Goal: Find specific page/section: Find specific page/section

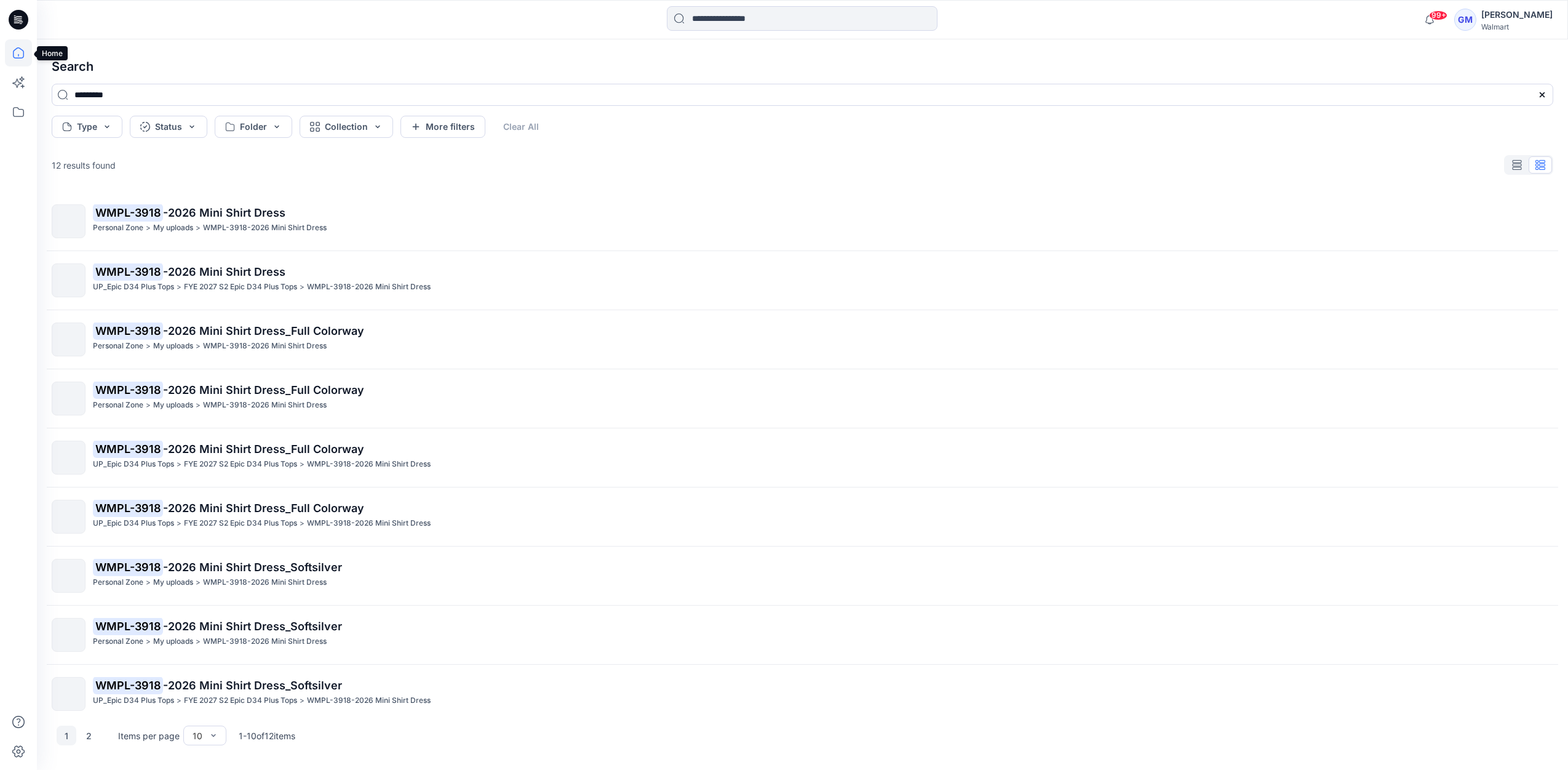
click at [20, 54] on icon at bounding box center [18, 52] width 27 height 27
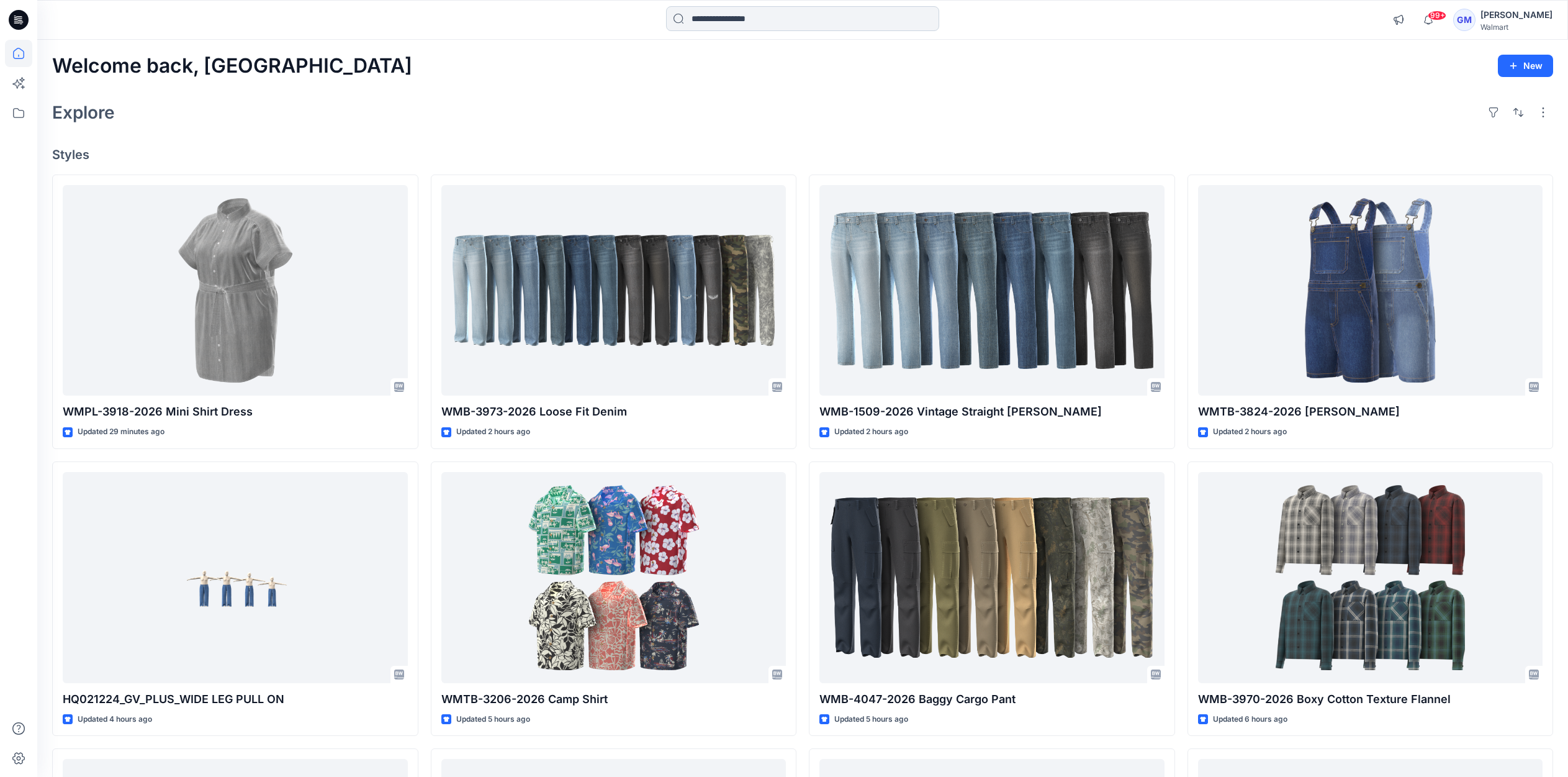
click at [803, 15] on input at bounding box center [802, 18] width 273 height 25
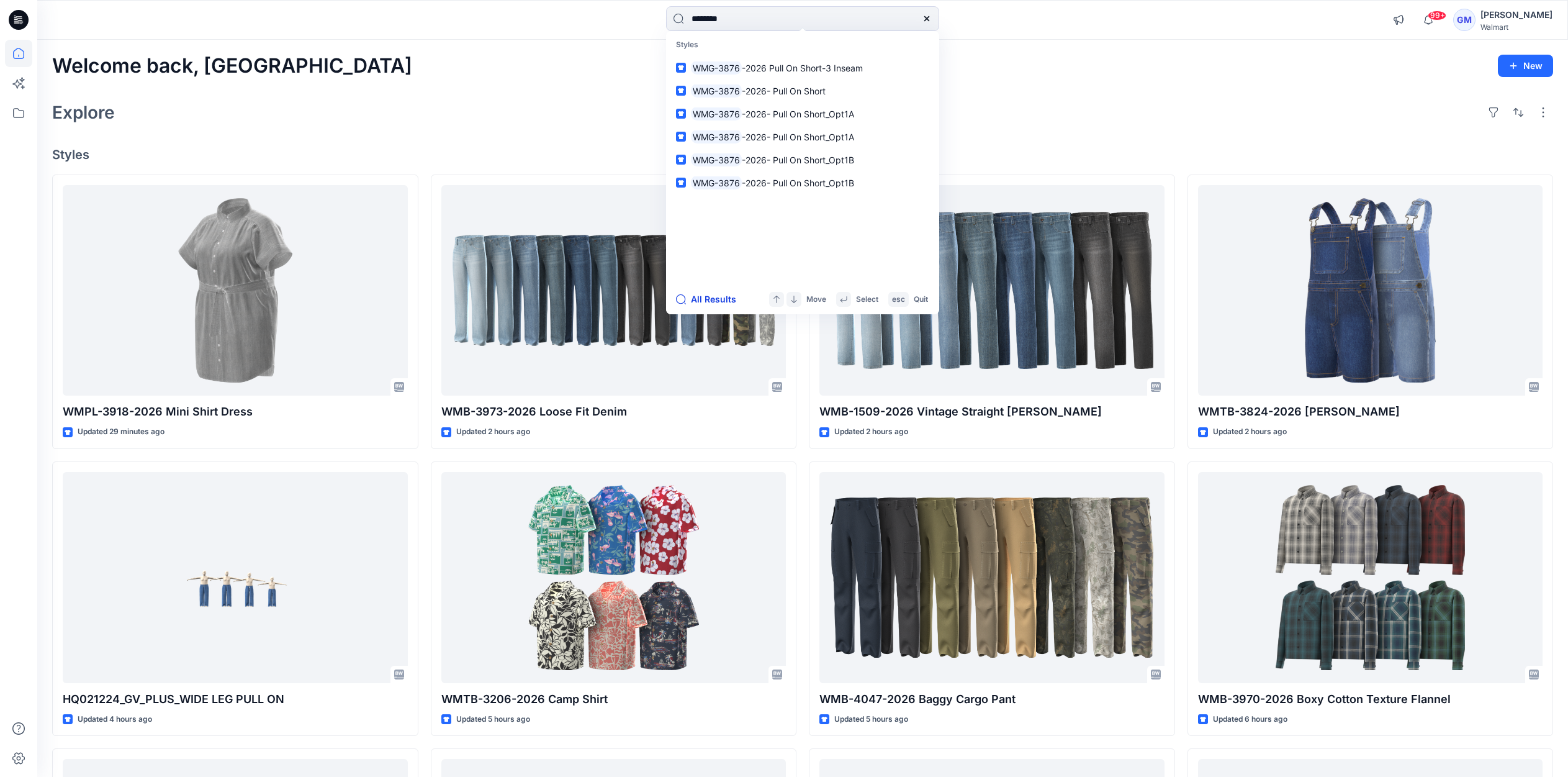
type input "********"
click at [721, 296] on button "All Results" at bounding box center [710, 299] width 68 height 15
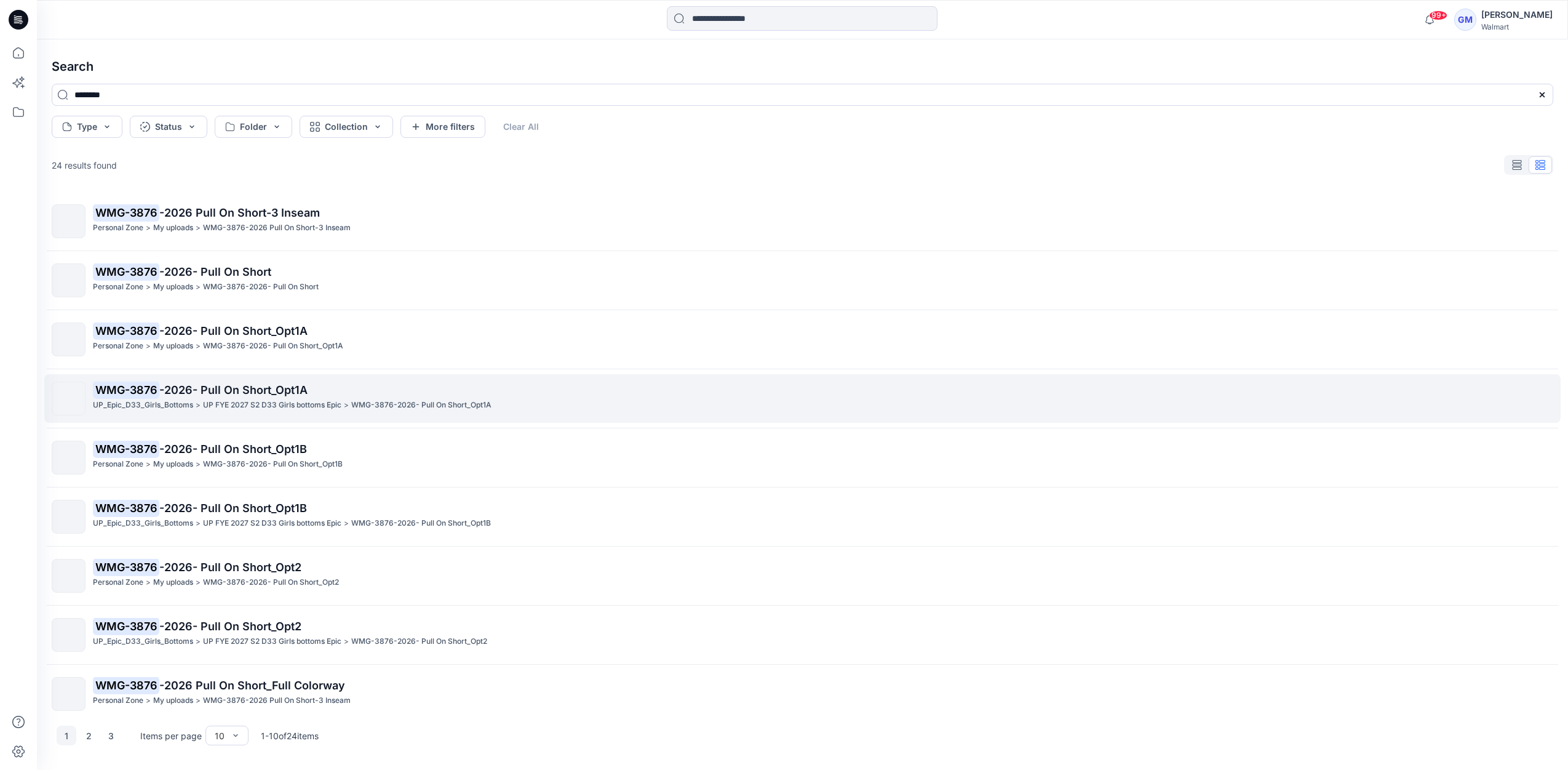
click at [260, 390] on span "-2026- Pull On Short_Opt1A" at bounding box center [233, 390] width 148 height 13
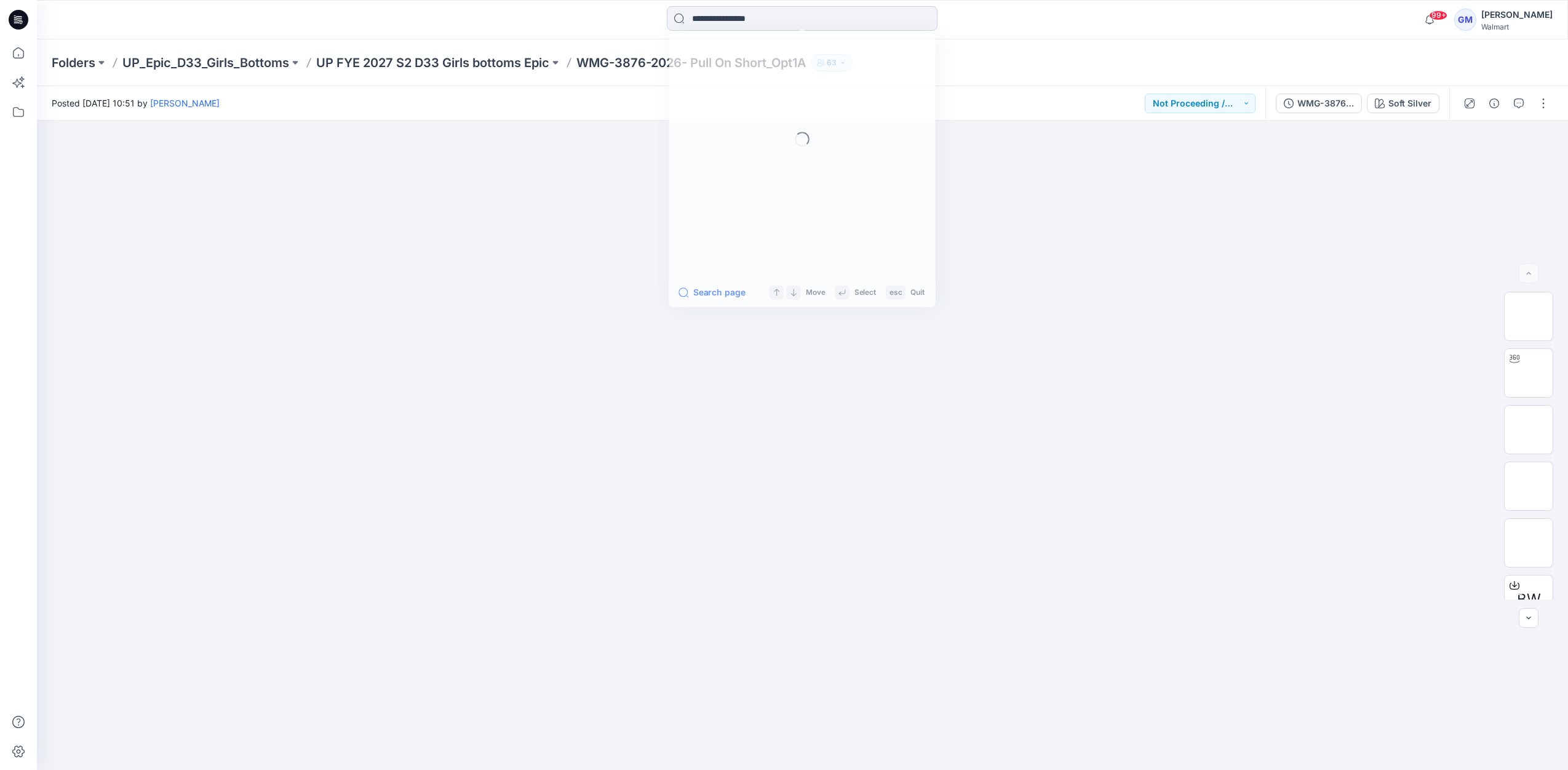
click at [749, 9] on input at bounding box center [802, 18] width 270 height 25
click at [19, 60] on icon at bounding box center [18, 52] width 27 height 27
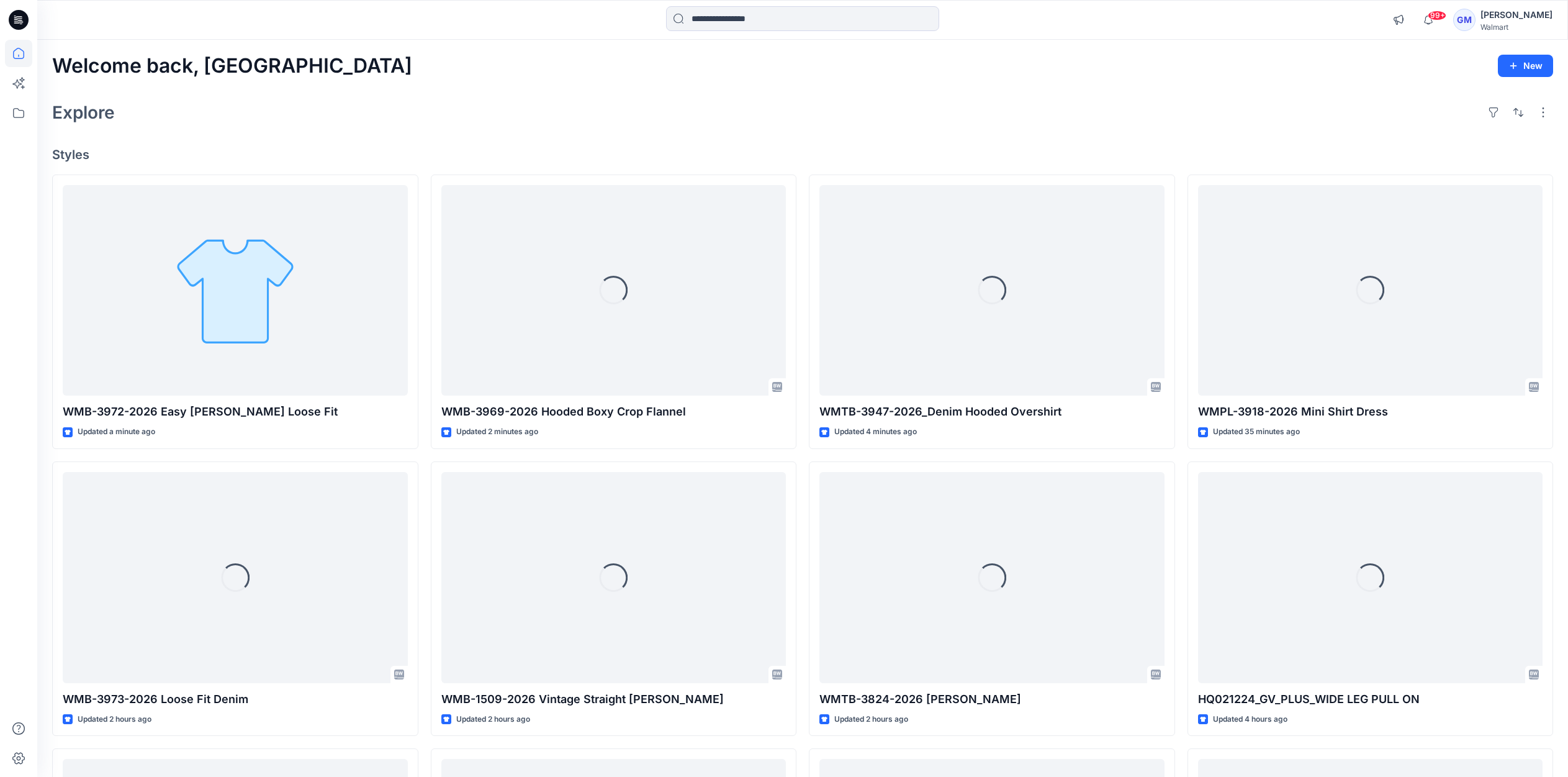
click at [506, 134] on div "Welcome back, [PERSON_NAME] New Explore Styles WMB-3972-2026 Easy [PERSON_NAME]…" at bounding box center [803, 561] width 1530 height 1043
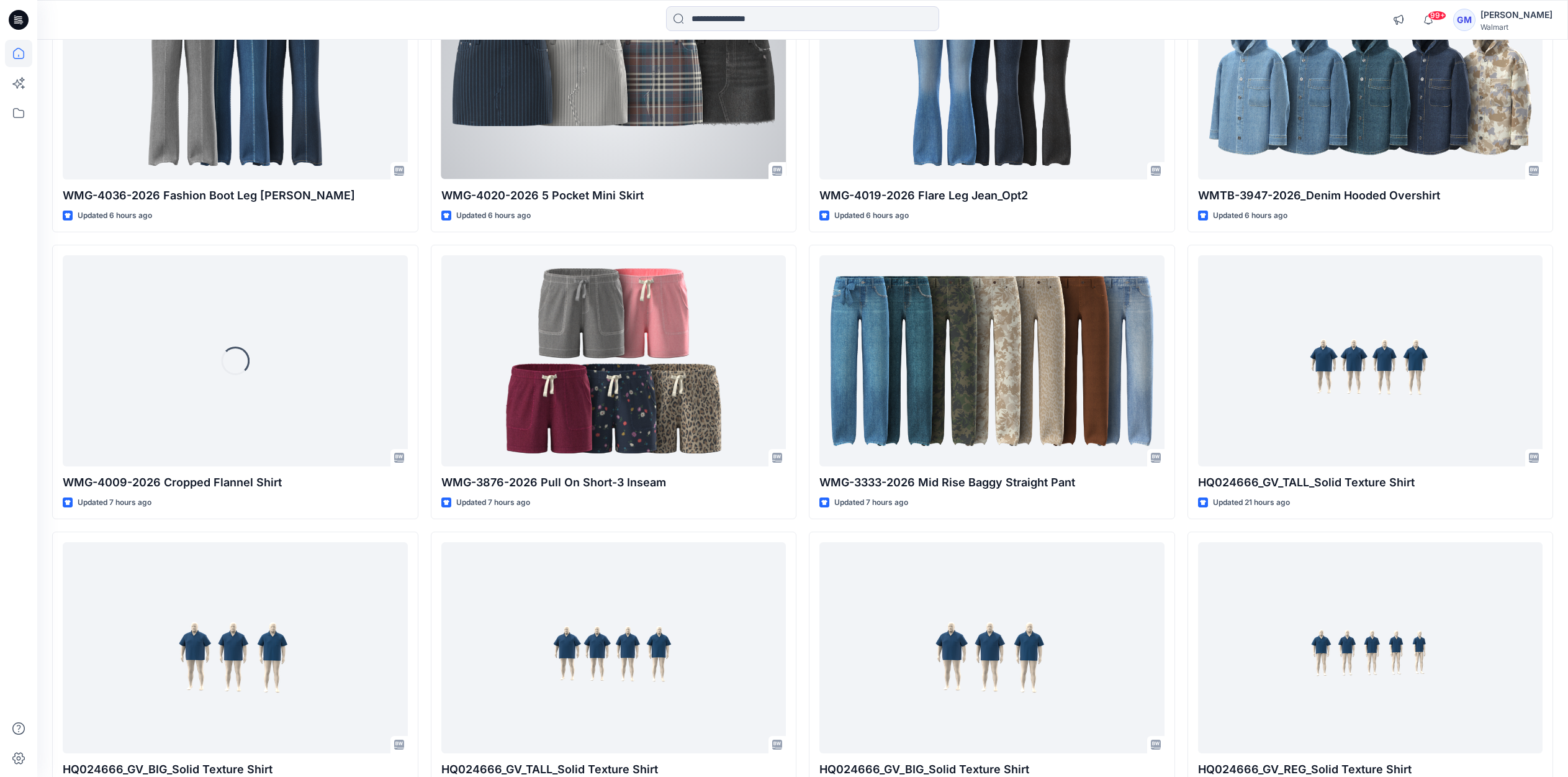
scroll to position [1167, 0]
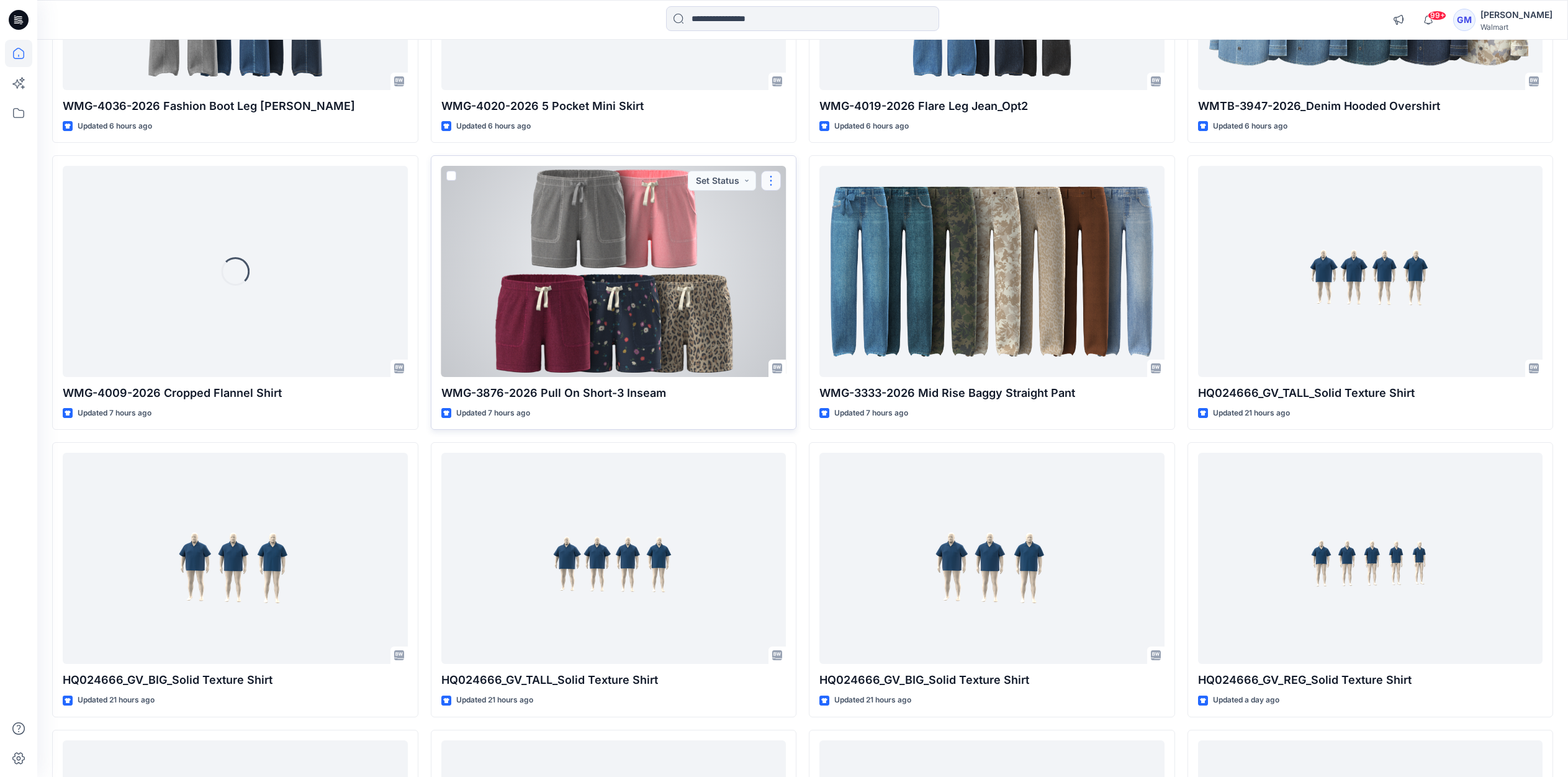
click at [769, 183] on button "button" at bounding box center [770, 180] width 20 height 20
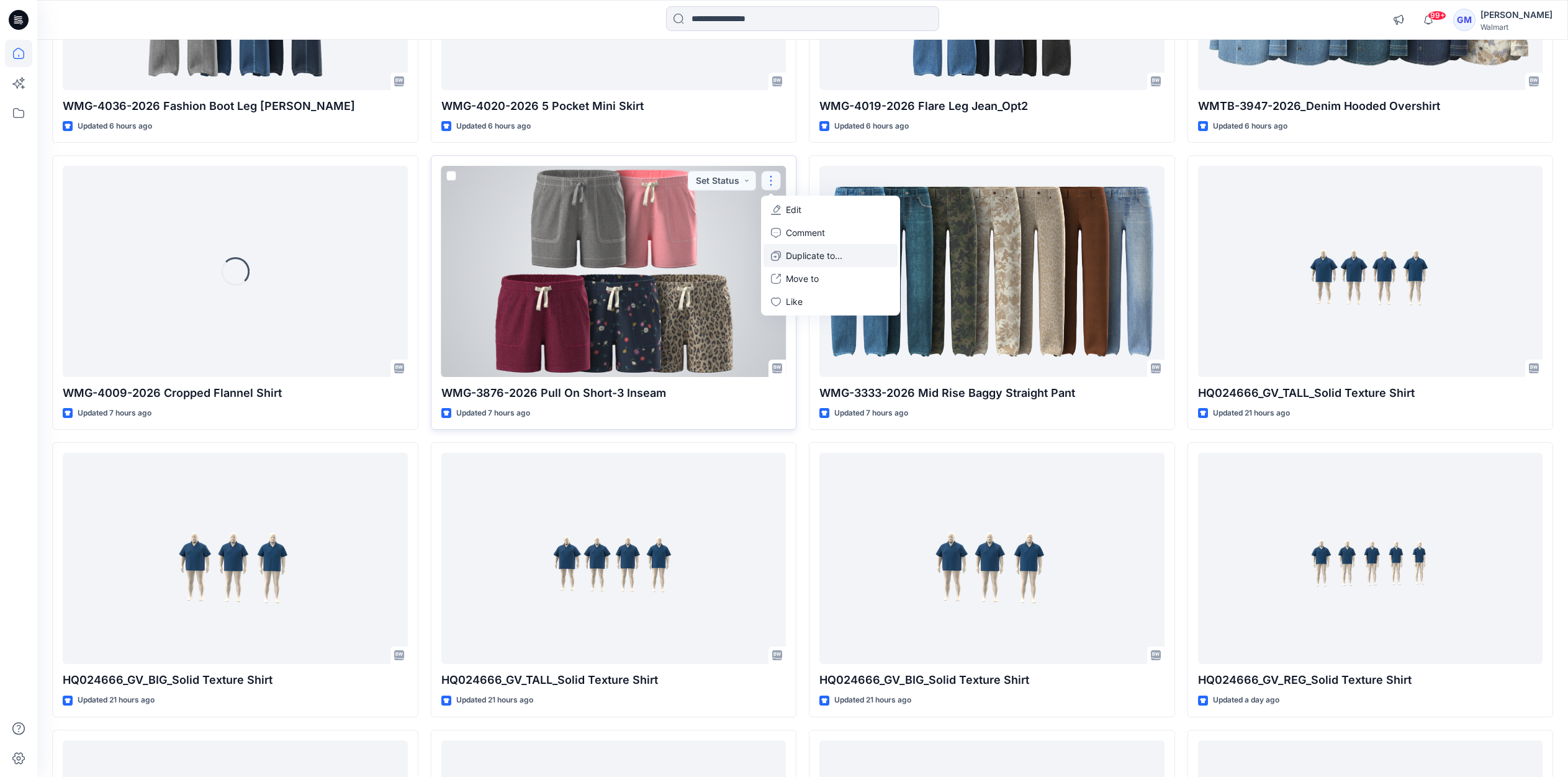
click at [799, 253] on p "Duplicate to..." at bounding box center [814, 255] width 57 height 13
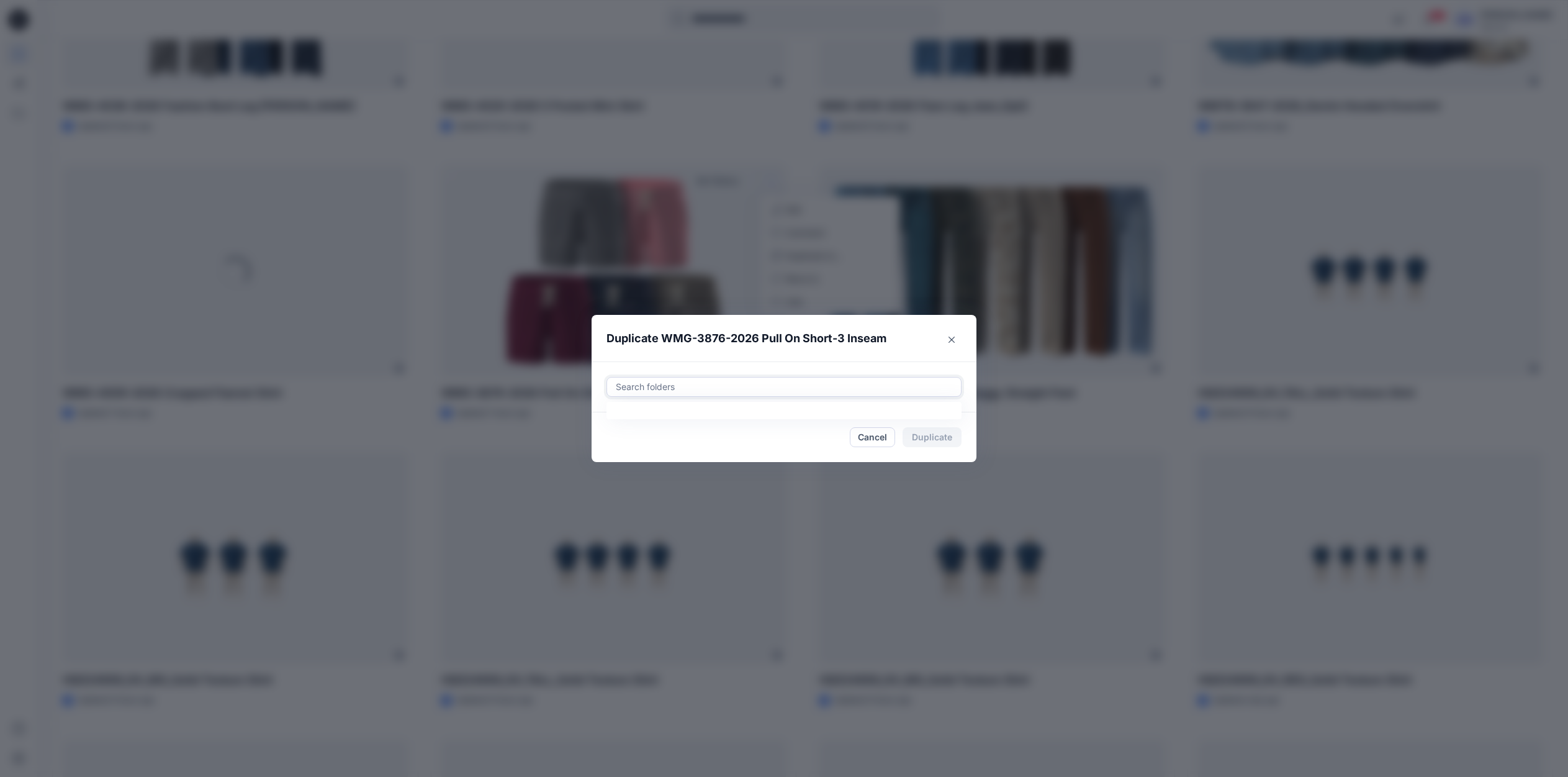
click at [722, 388] on div at bounding box center [784, 386] width 339 height 15
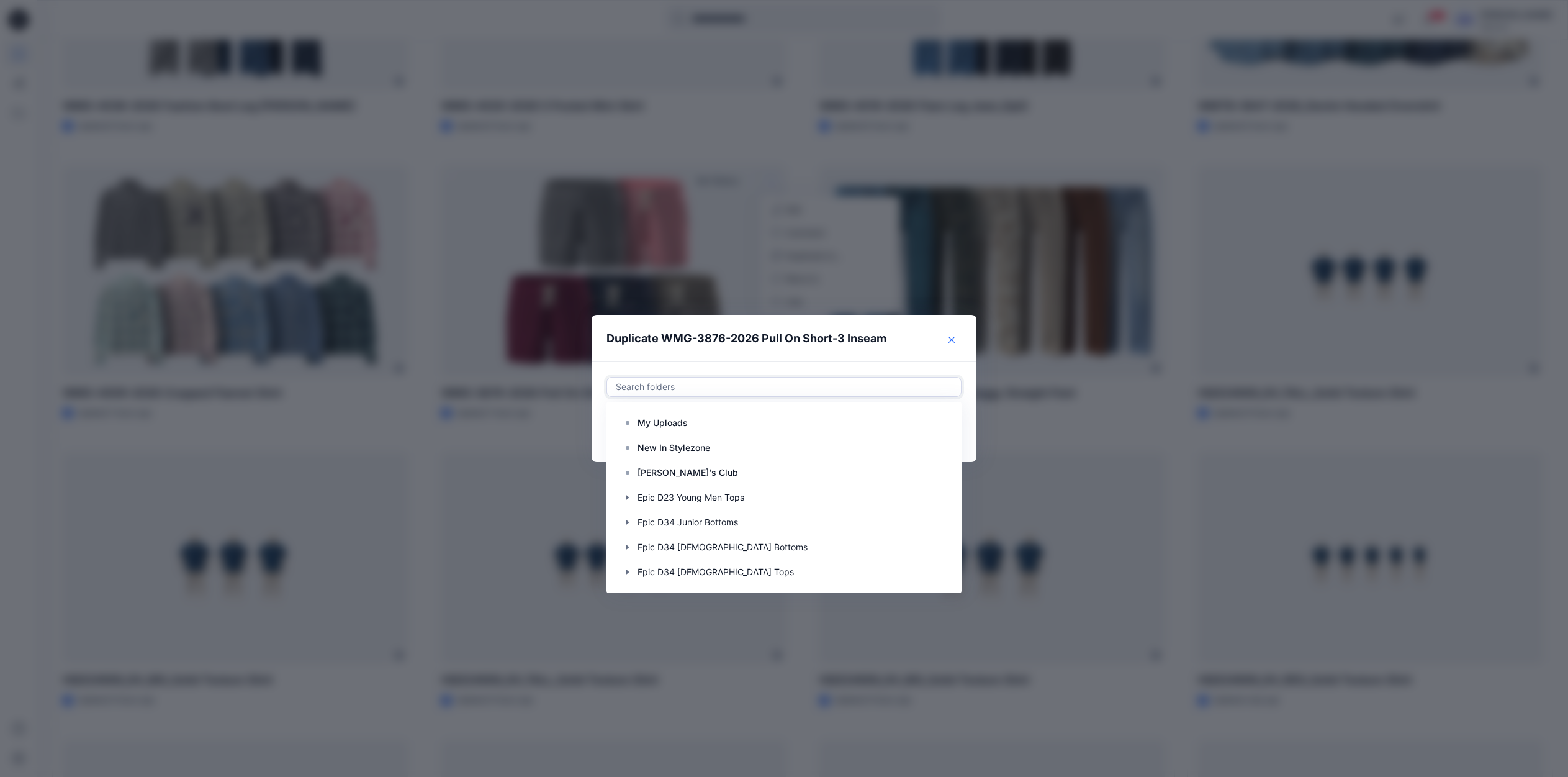
click at [955, 337] on icon "Close" at bounding box center [952, 340] width 6 height 6
